Goal: Use online tool/utility: Use online tool/utility

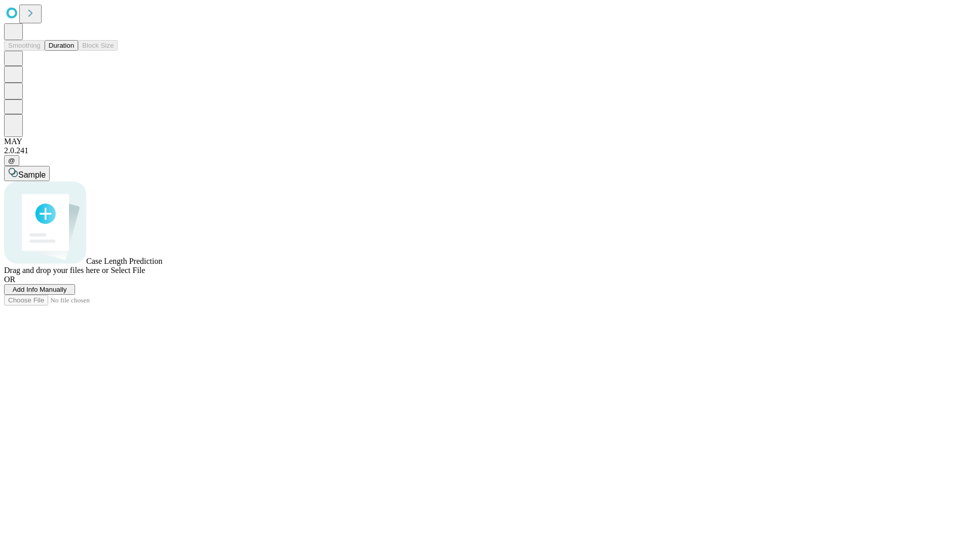
click at [74, 51] on button "Duration" at bounding box center [61, 45] width 33 height 11
click at [145, 274] on span "Select File" at bounding box center [128, 270] width 34 height 9
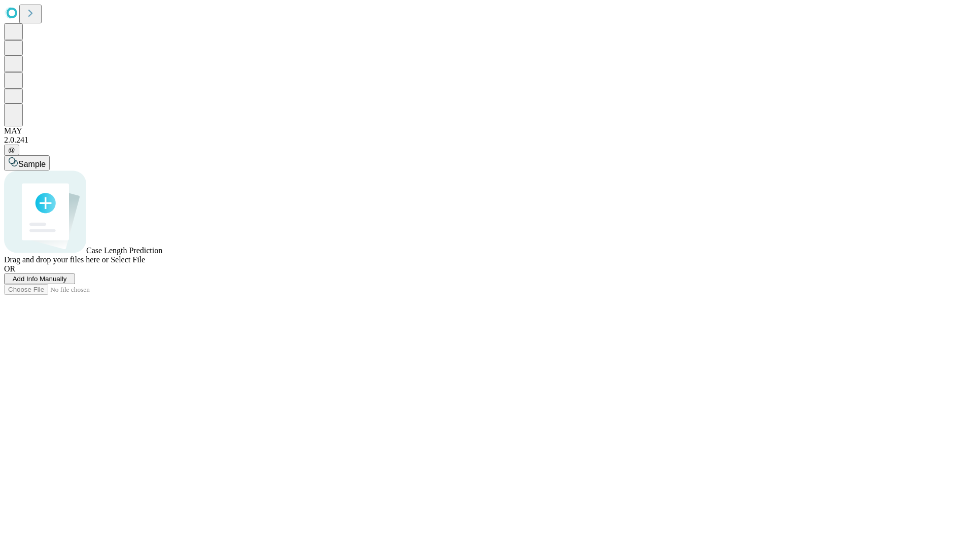
click at [145, 264] on span "Select File" at bounding box center [128, 259] width 34 height 9
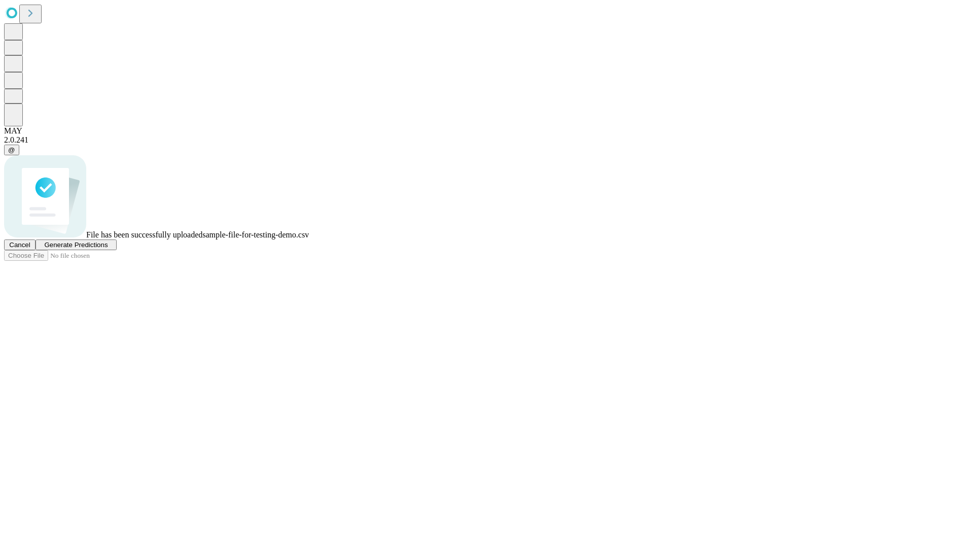
click at [108, 248] on span "Generate Predictions" at bounding box center [75, 245] width 63 height 8
